Goal: Task Accomplishment & Management: Manage account settings

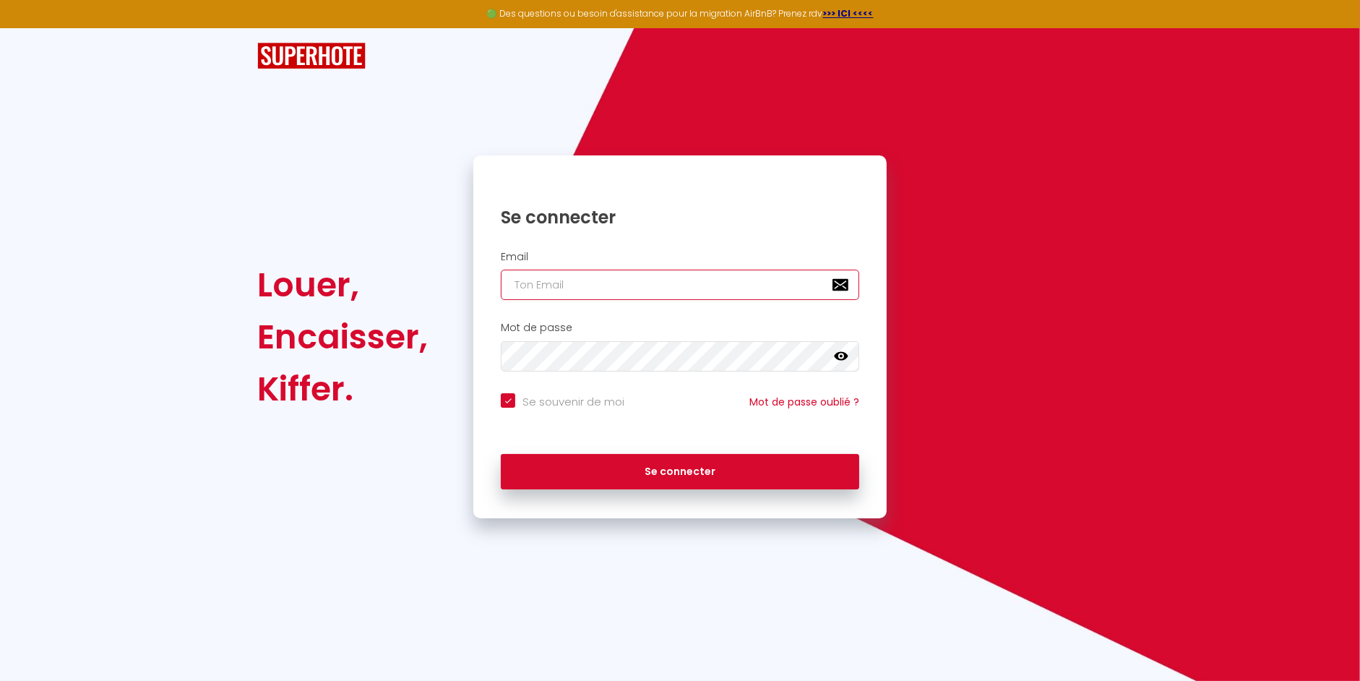
type input "[EMAIL_ADDRESS][DOMAIN_NAME]"
click at [662, 487] on div "Se connecter" at bounding box center [679, 471] width 413 height 65
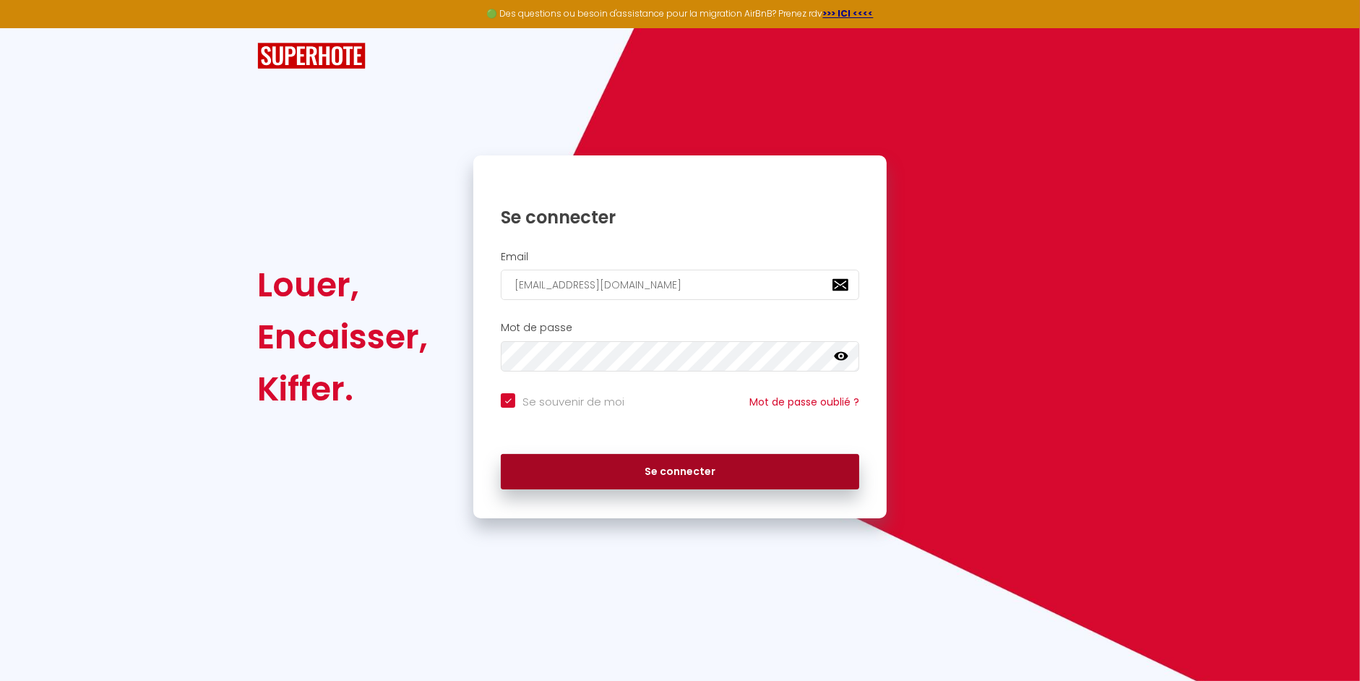
click at [657, 470] on button "Se connecter" at bounding box center [680, 472] width 358 height 36
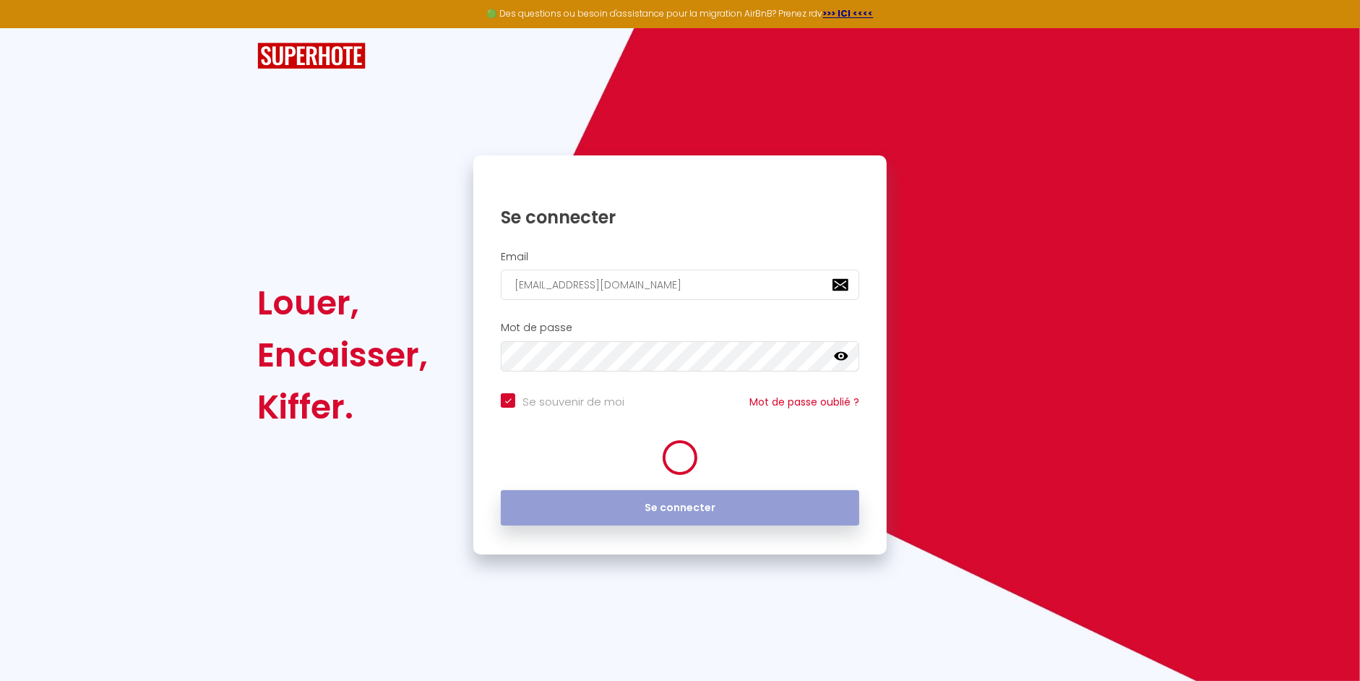
checkbox input "true"
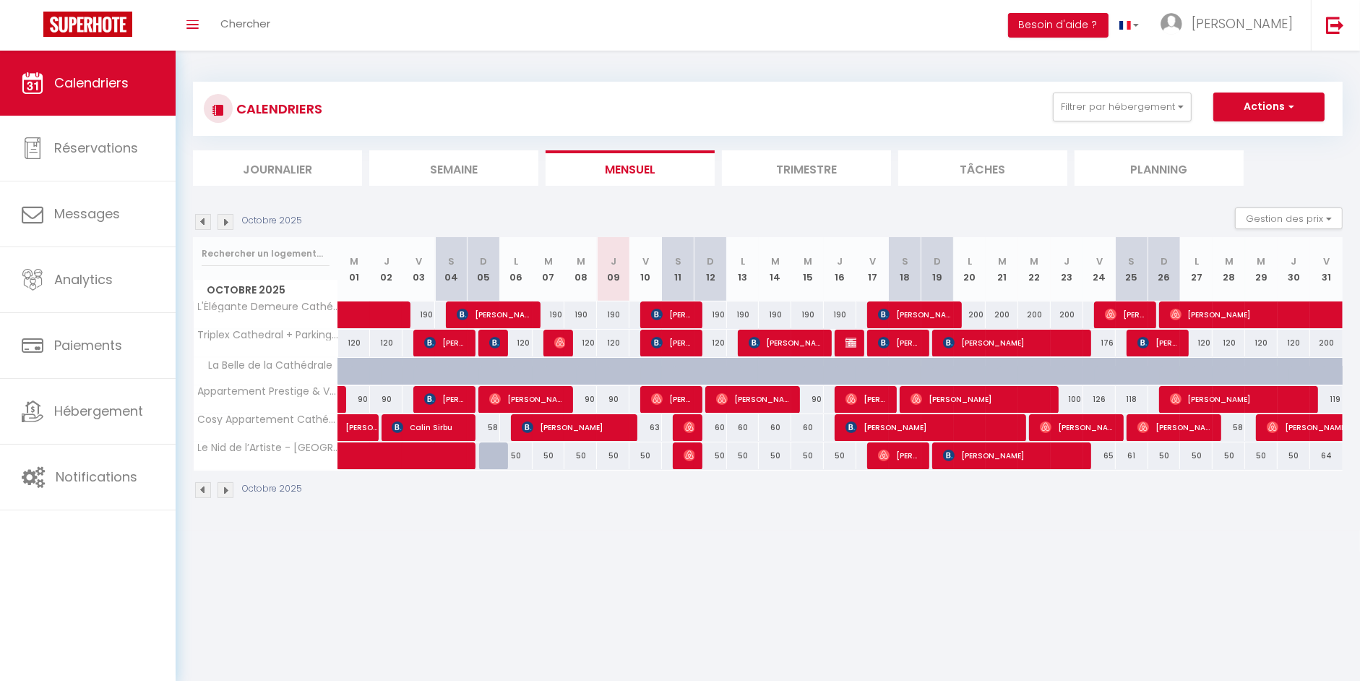
click at [681, 422] on div at bounding box center [689, 427] width 33 height 27
click at [683, 424] on img at bounding box center [689, 427] width 12 height 12
select select "OK"
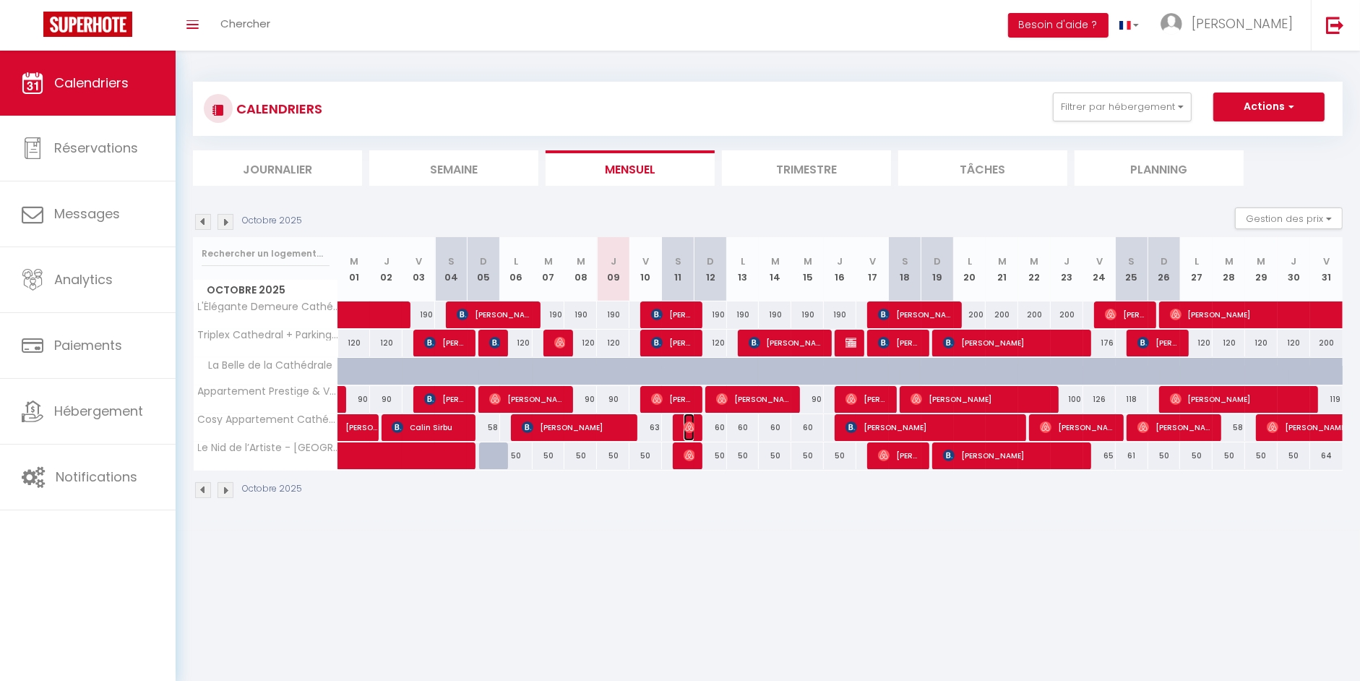
select select "0"
select select "1"
select select
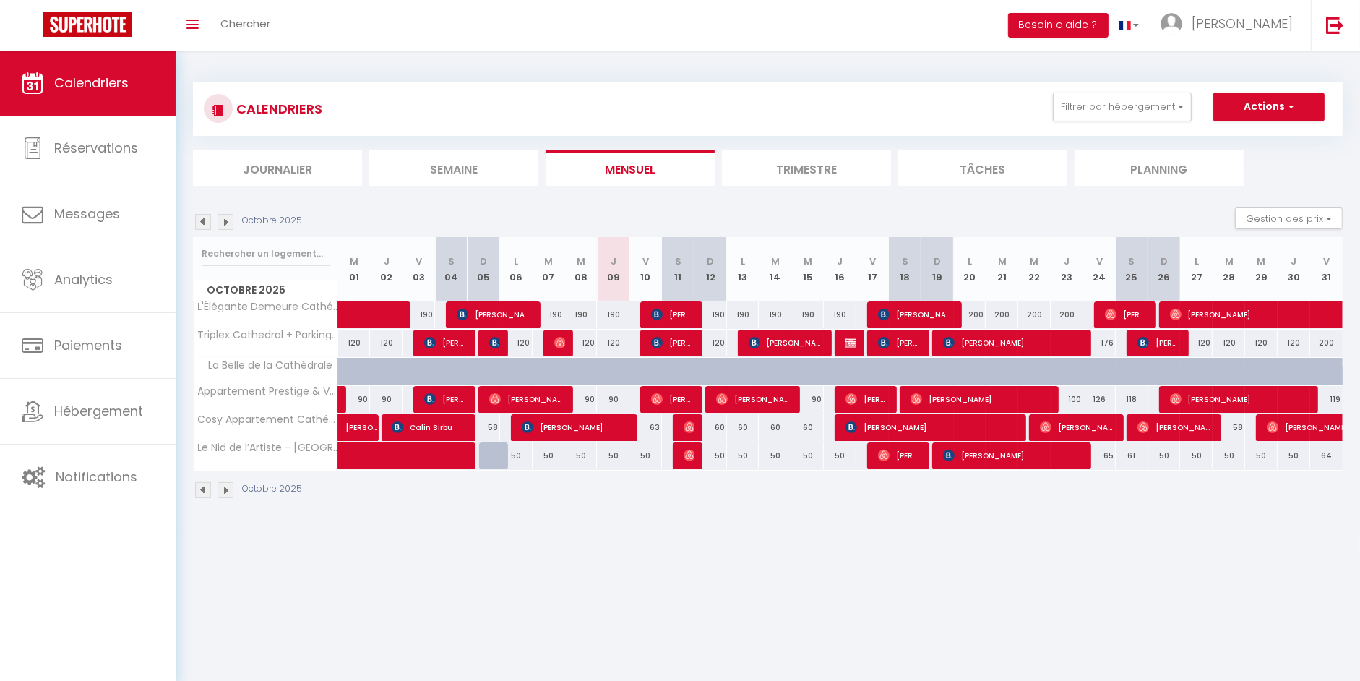
click at [0, 0] on div at bounding box center [0, 0] width 0 height 0
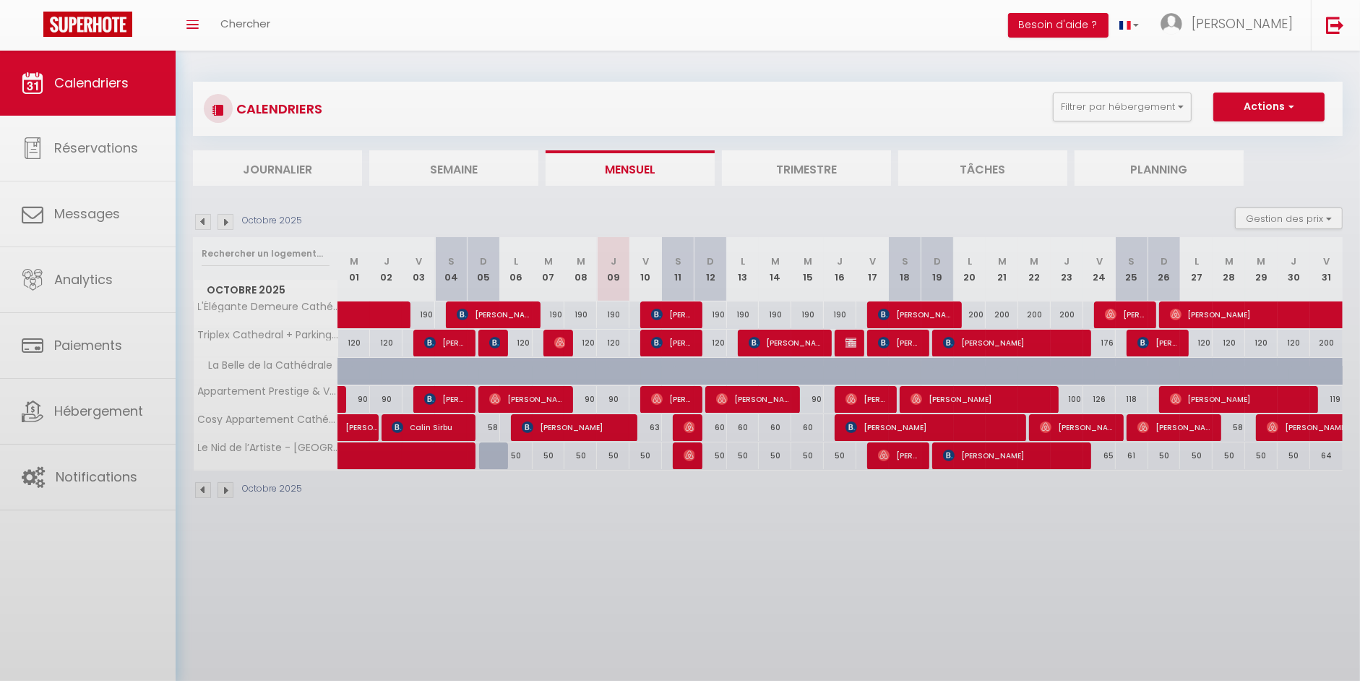
click at [683, 424] on div at bounding box center [680, 340] width 1360 height 681
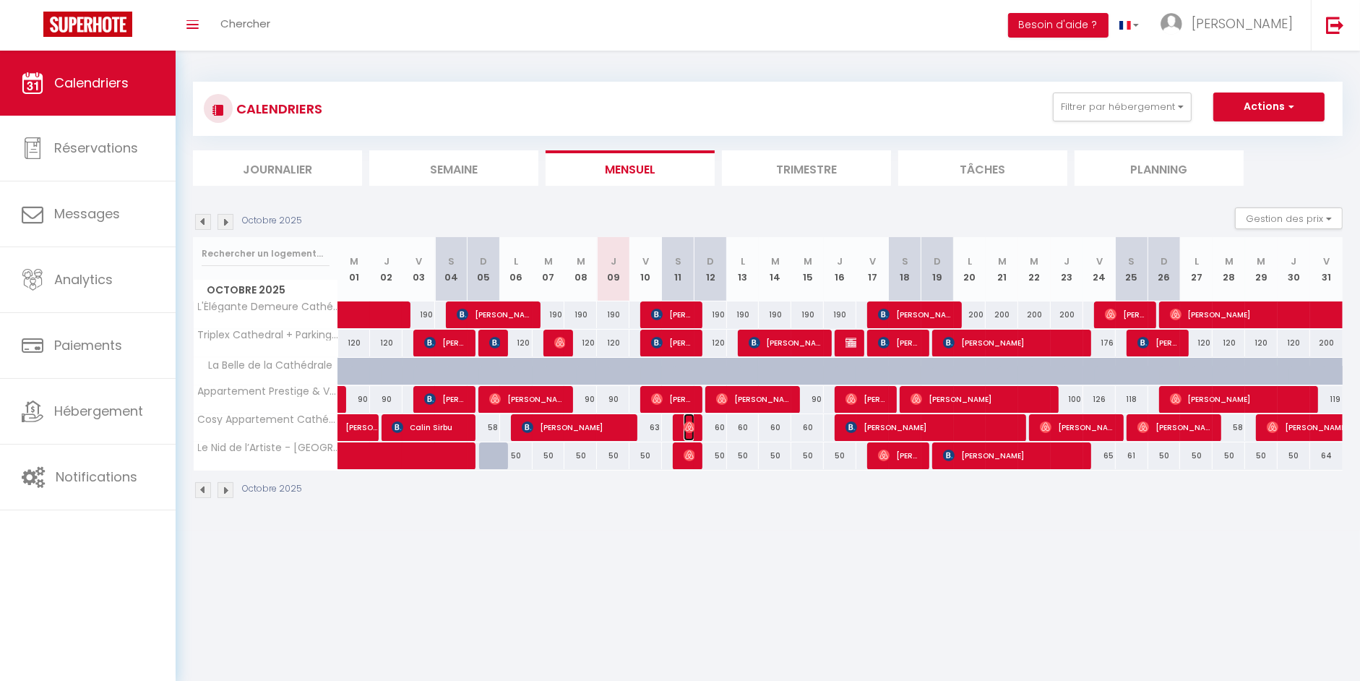
click at [683, 424] on img at bounding box center [689, 427] width 12 height 12
click at [0, 0] on div at bounding box center [0, 0] width 0 height 0
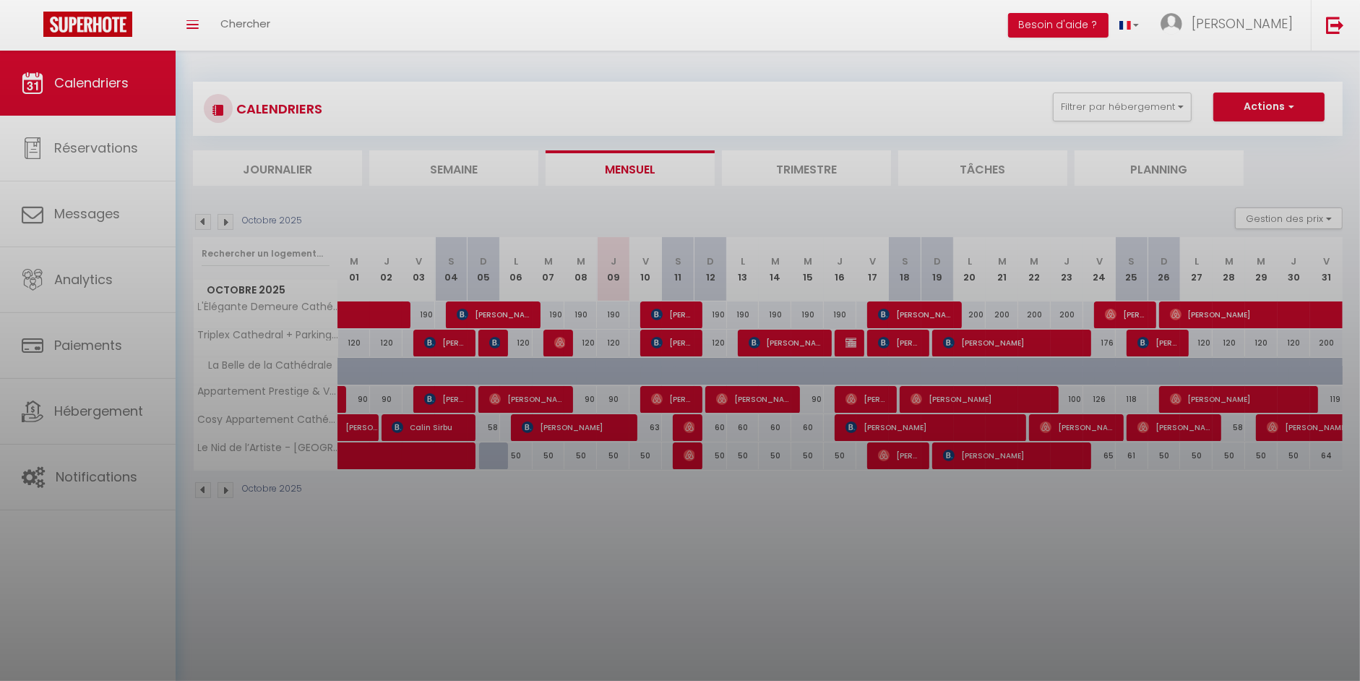
click at [683, 424] on div at bounding box center [680, 340] width 1360 height 681
